Goal: Transaction & Acquisition: Purchase product/service

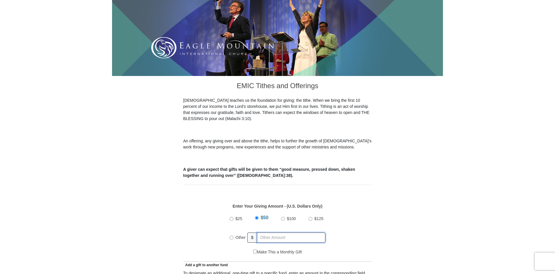
radio input "true"
click at [263, 233] on input "text" at bounding box center [292, 238] width 66 height 10
click at [368, 218] on div "$25 $50 $100 $125 Other $ 120" at bounding box center [277, 231] width 183 height 38
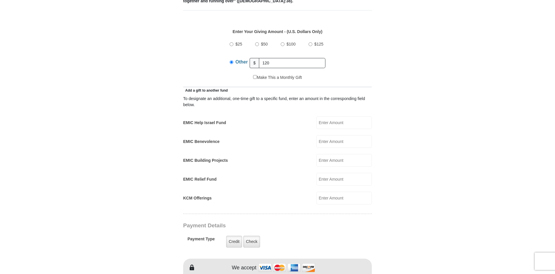
scroll to position [290, 0]
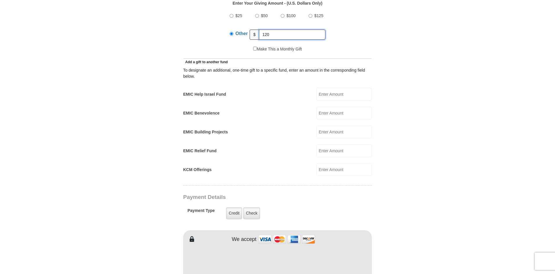
drag, startPoint x: 274, startPoint y: 27, endPoint x: 263, endPoint y: 26, distance: 10.6
click at [263, 30] on input "120" at bounding box center [292, 35] width 66 height 10
type input "120"
click at [394, 48] on form "Eagle Mountain International Church Online Giving Because of gifts like yours, …" at bounding box center [277, 157] width 331 height 849
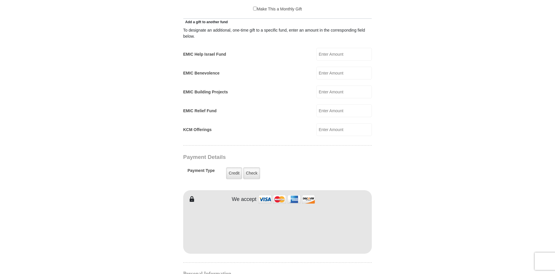
scroll to position [377, 0]
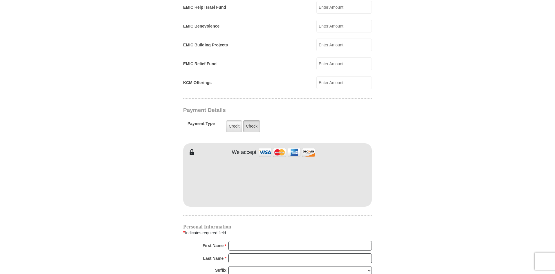
click at [247, 120] on label "Check" at bounding box center [251, 126] width 17 height 12
click at [0, 0] on input "Check" at bounding box center [0, 0] width 0 height 0
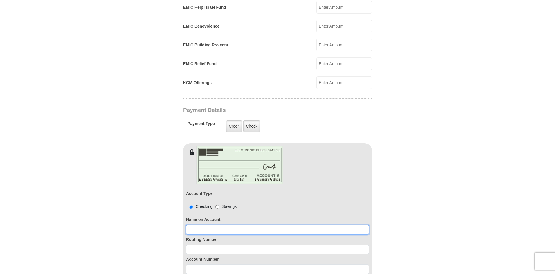
click at [203, 225] on input at bounding box center [277, 230] width 183 height 10
type input "Amanda K Gustavsson"
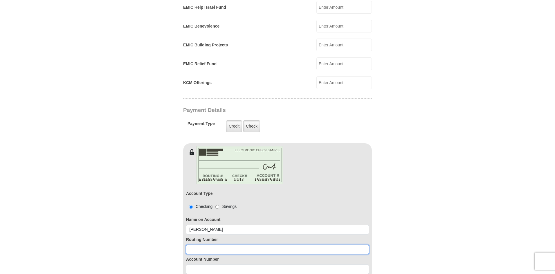
click at [213, 245] on input at bounding box center [277, 250] width 183 height 10
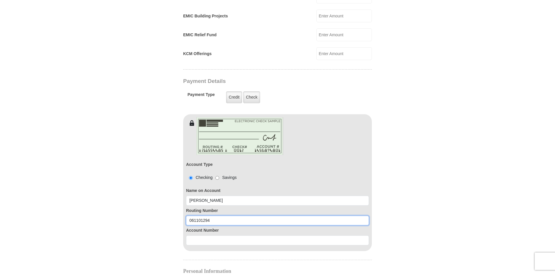
type input "061101294"
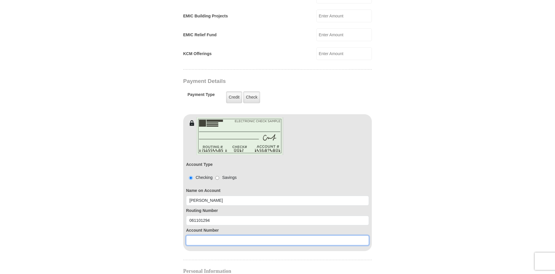
click at [210, 236] on input at bounding box center [277, 241] width 183 height 10
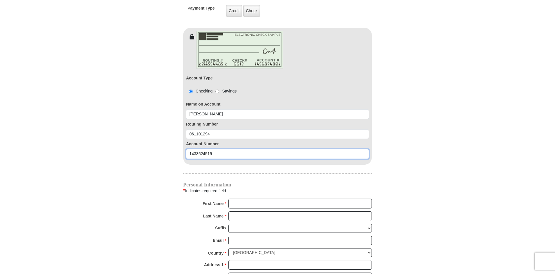
scroll to position [494, 0]
type input "1433524515"
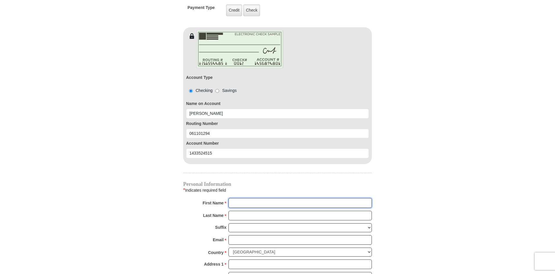
click at [264, 198] on input "First Name *" at bounding box center [300, 203] width 143 height 10
type input "Amanda"
type input "Gustavsson"
type input "noahark21@hotmail.com"
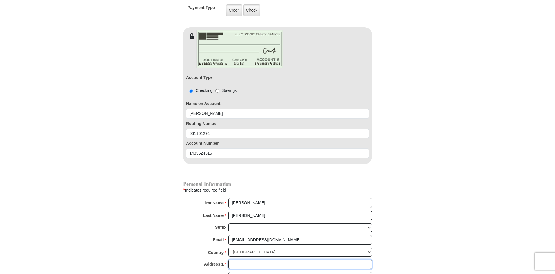
type input "2327 Loowit Falls Drive"
type input "Braselton"
select select "GA"
type input "30517"
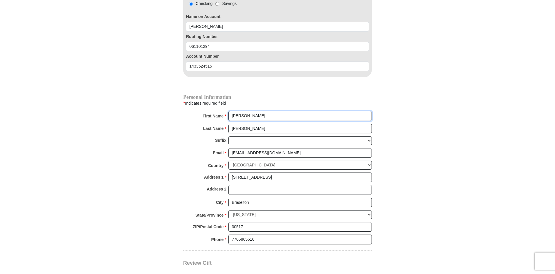
scroll to position [610, 0]
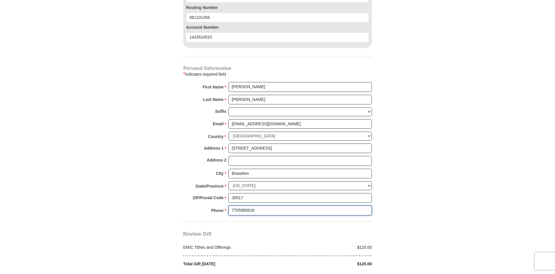
click at [259, 208] on input "7705865616" at bounding box center [300, 211] width 143 height 10
click at [262, 206] on input "7705865616" at bounding box center [300, 211] width 143 height 10
type input "8032157912"
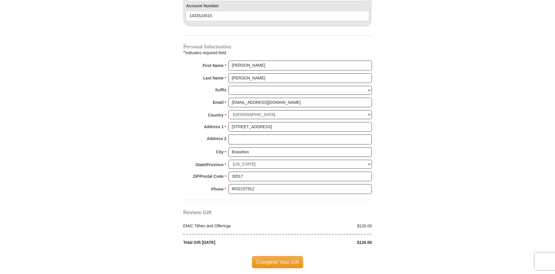
scroll to position [697, 0]
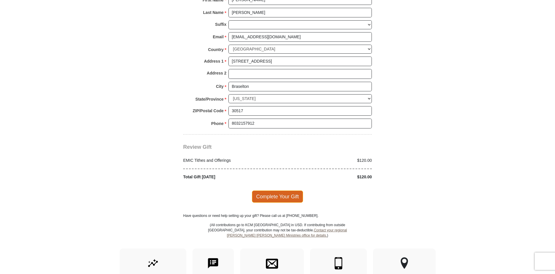
click at [283, 191] on span "Complete Your Gift" at bounding box center [277, 197] width 51 height 12
